Goal: Transaction & Acquisition: Book appointment/travel/reservation

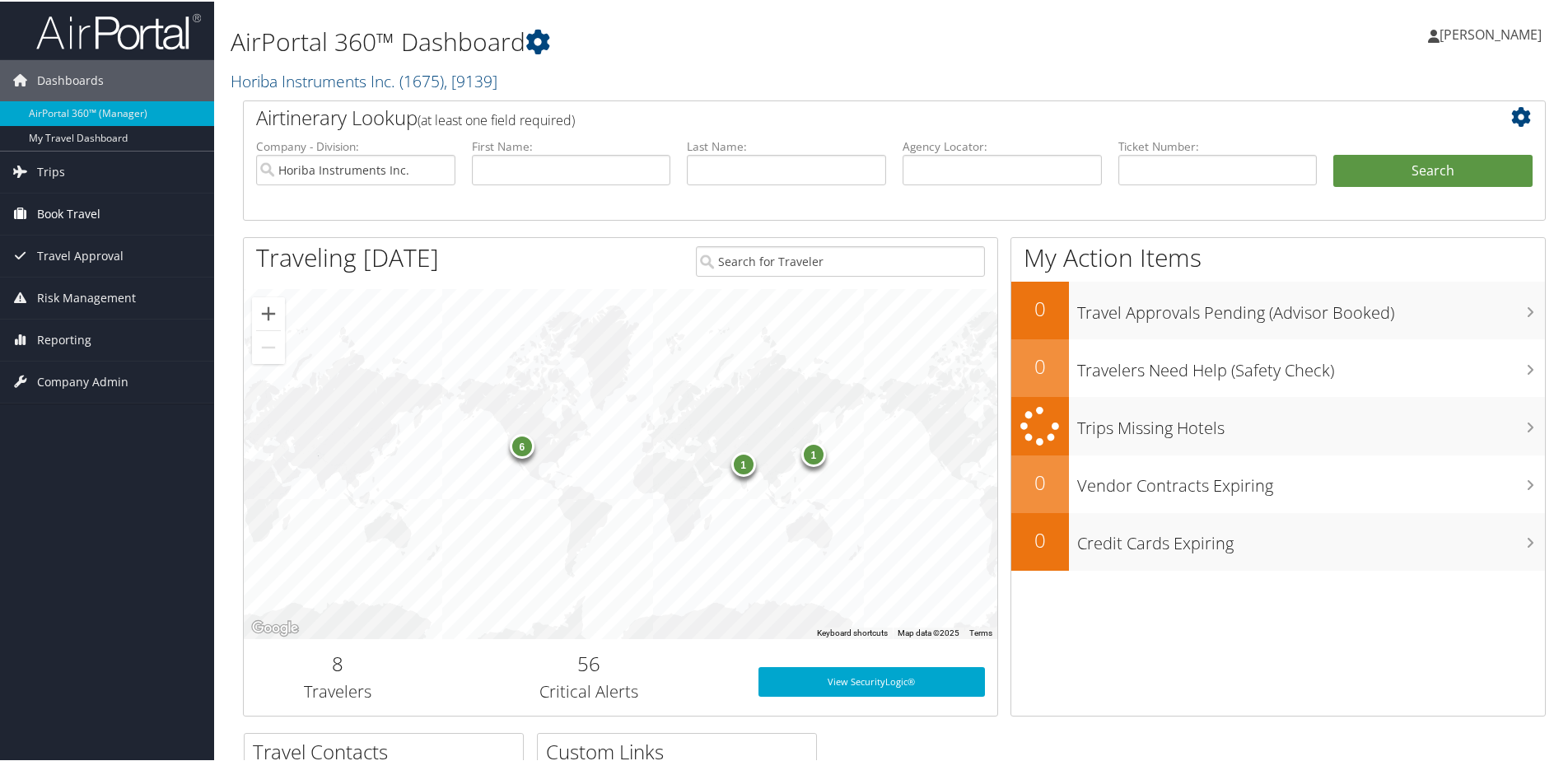
click at [68, 219] on span "Book Travel" at bounding box center [68, 212] width 63 height 41
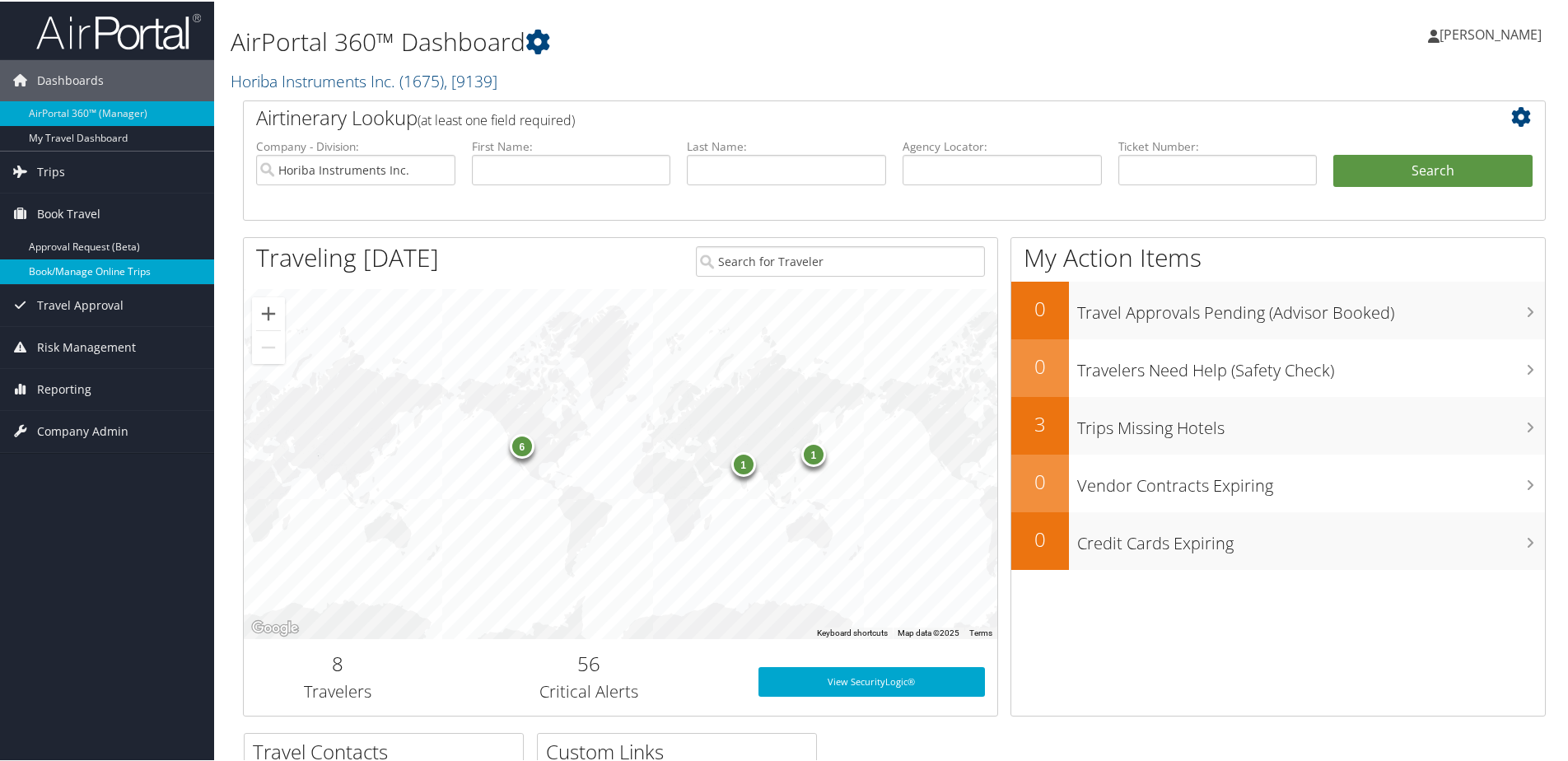
click at [67, 261] on link "Book/Manage Online Trips" at bounding box center [107, 270] width 214 height 25
